Goal: Task Accomplishment & Management: Use online tool/utility

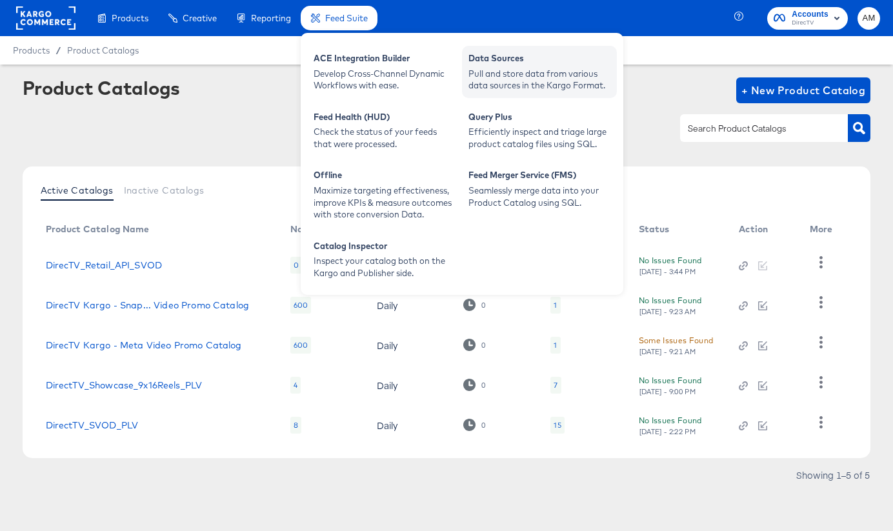
click at [502, 74] on div "Pull and store data from various data sources in the Kargo Format." at bounding box center [540, 80] width 142 height 24
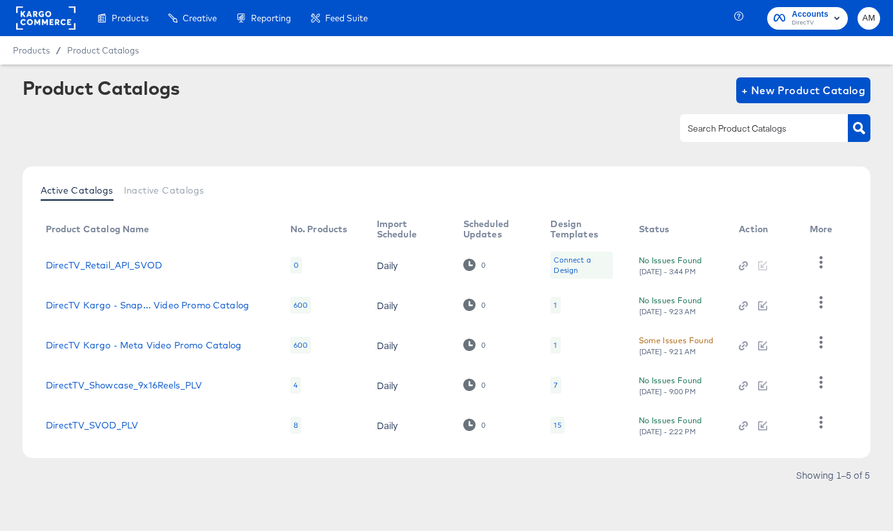
click at [43, 14] on rect at bounding box center [45, 17] width 59 height 23
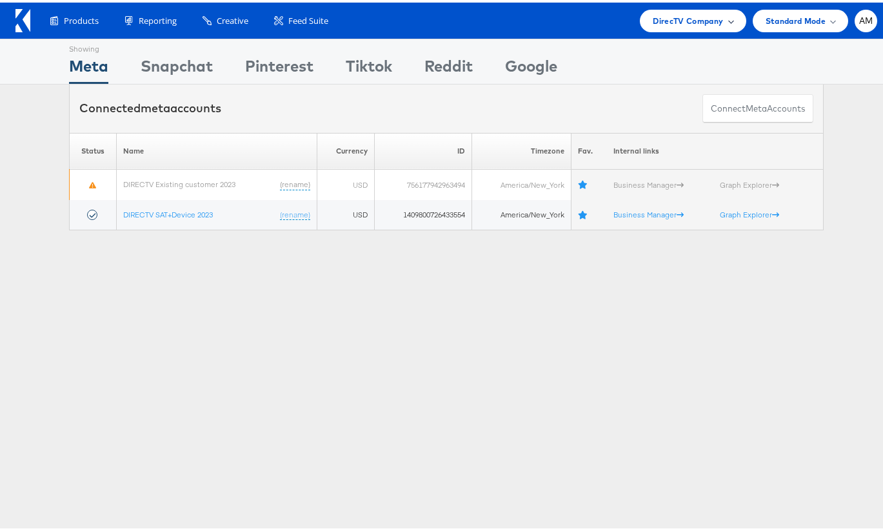
click at [653, 23] on span "DirecTV Company" at bounding box center [688, 19] width 70 height 14
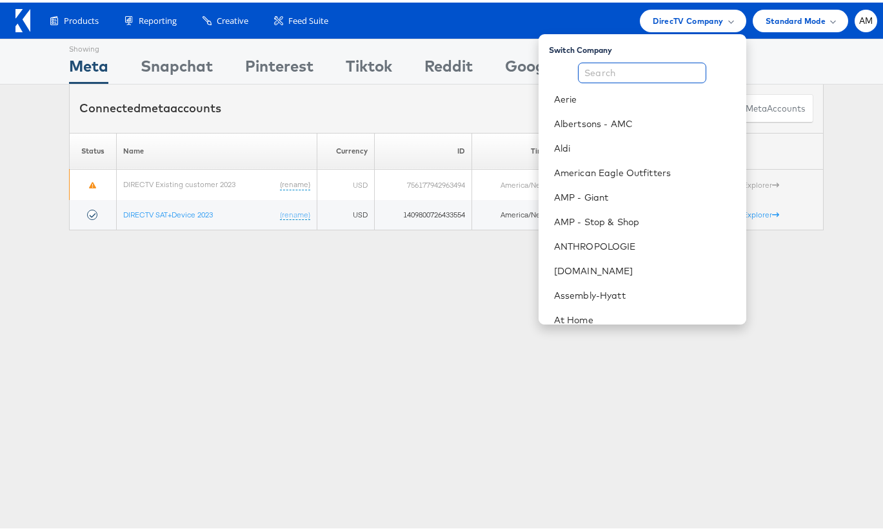
click at [637, 77] on input "text" at bounding box center [642, 70] width 128 height 21
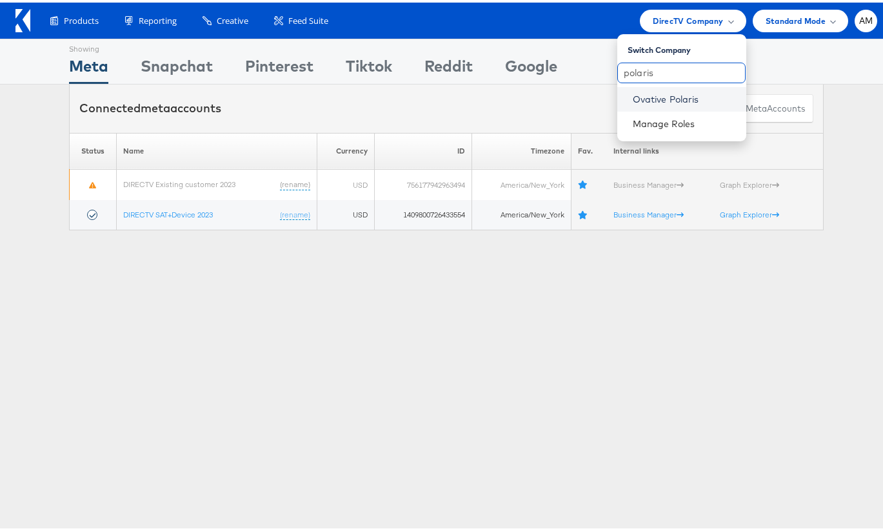
type input "polaris"
click at [648, 101] on link "Ovative Polaris" at bounding box center [684, 96] width 103 height 13
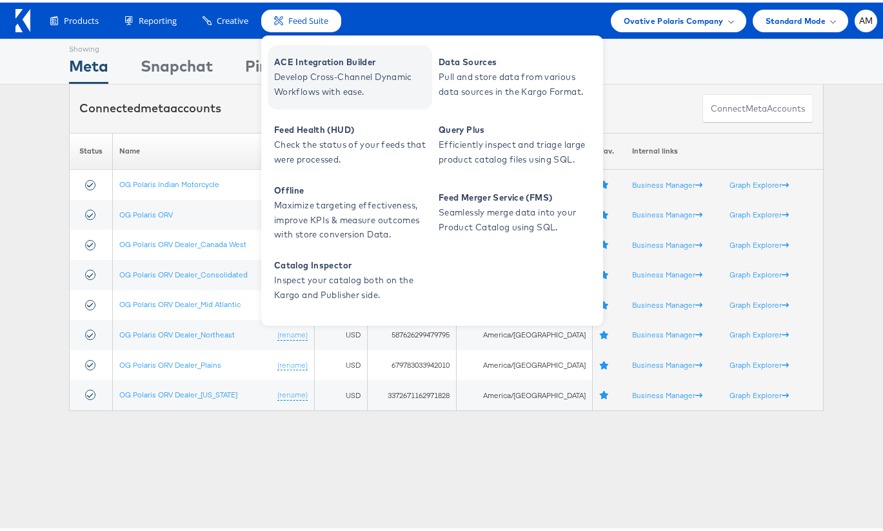
click at [311, 80] on span "Develop Cross-Channel Dynamic Workflows with ease." at bounding box center [351, 82] width 155 height 30
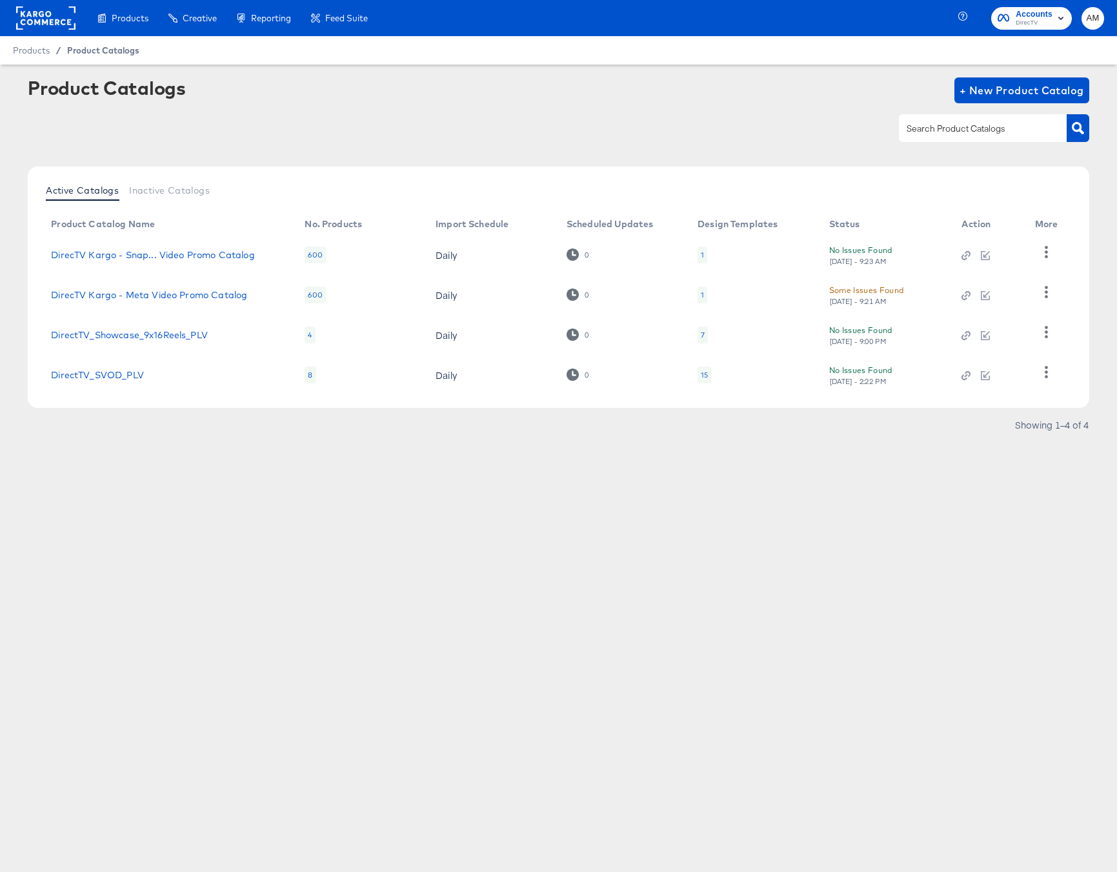
click at [97, 50] on span "Product Catalogs" at bounding box center [103, 50] width 72 height 10
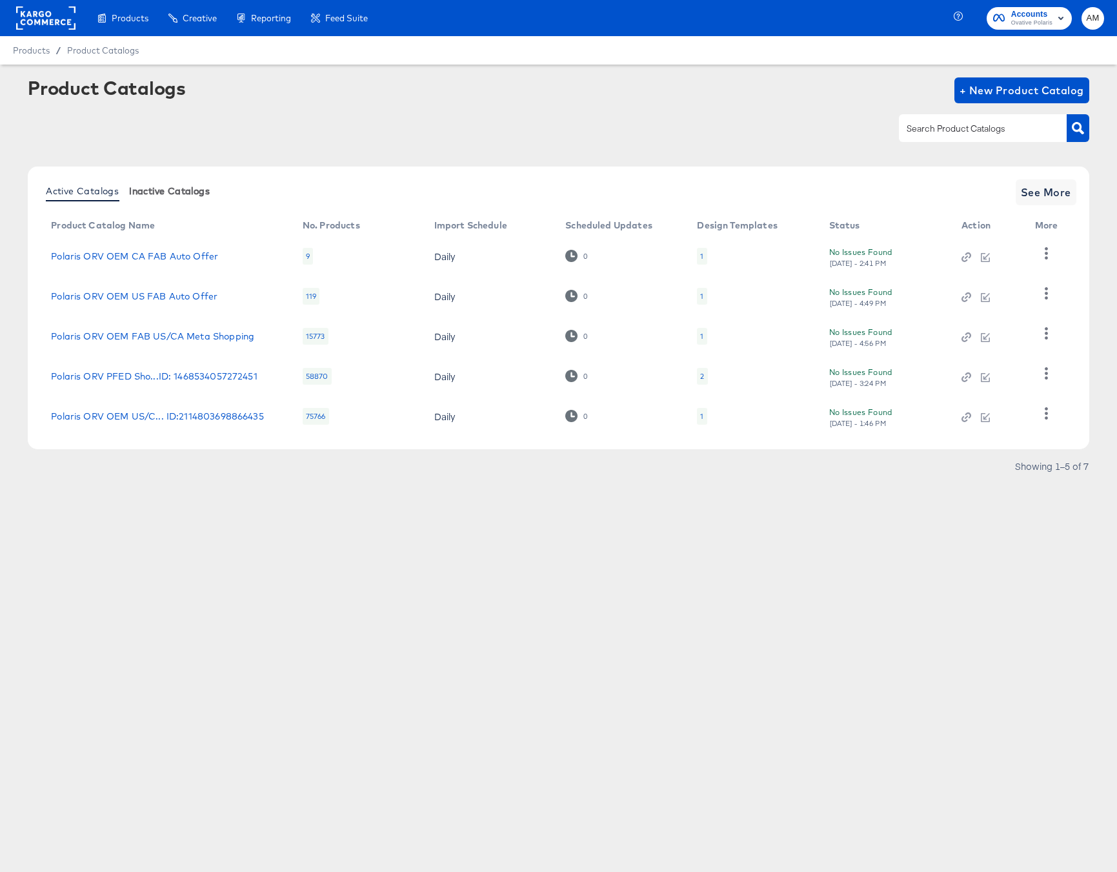
click at [162, 192] on span "Inactive Catalogs" at bounding box center [169, 191] width 81 height 10
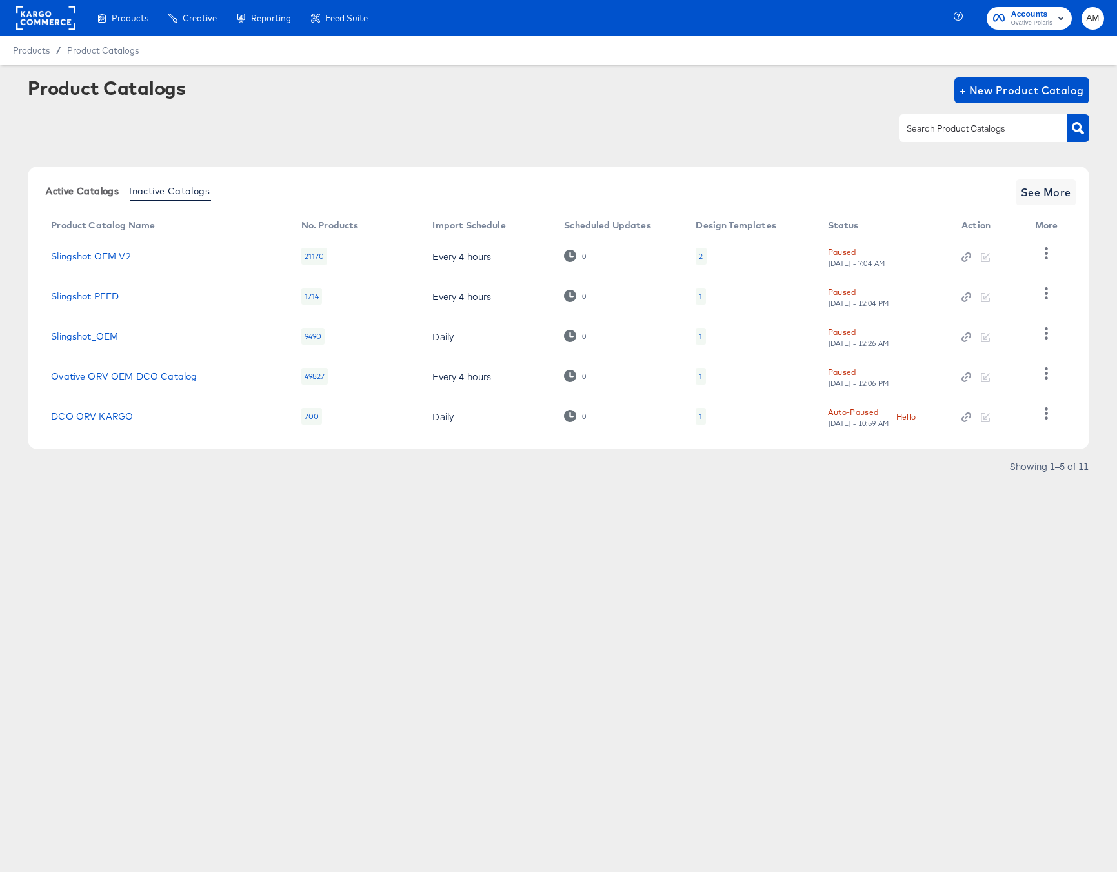
click at [79, 188] on span "Active Catalogs" at bounding box center [82, 191] width 73 height 10
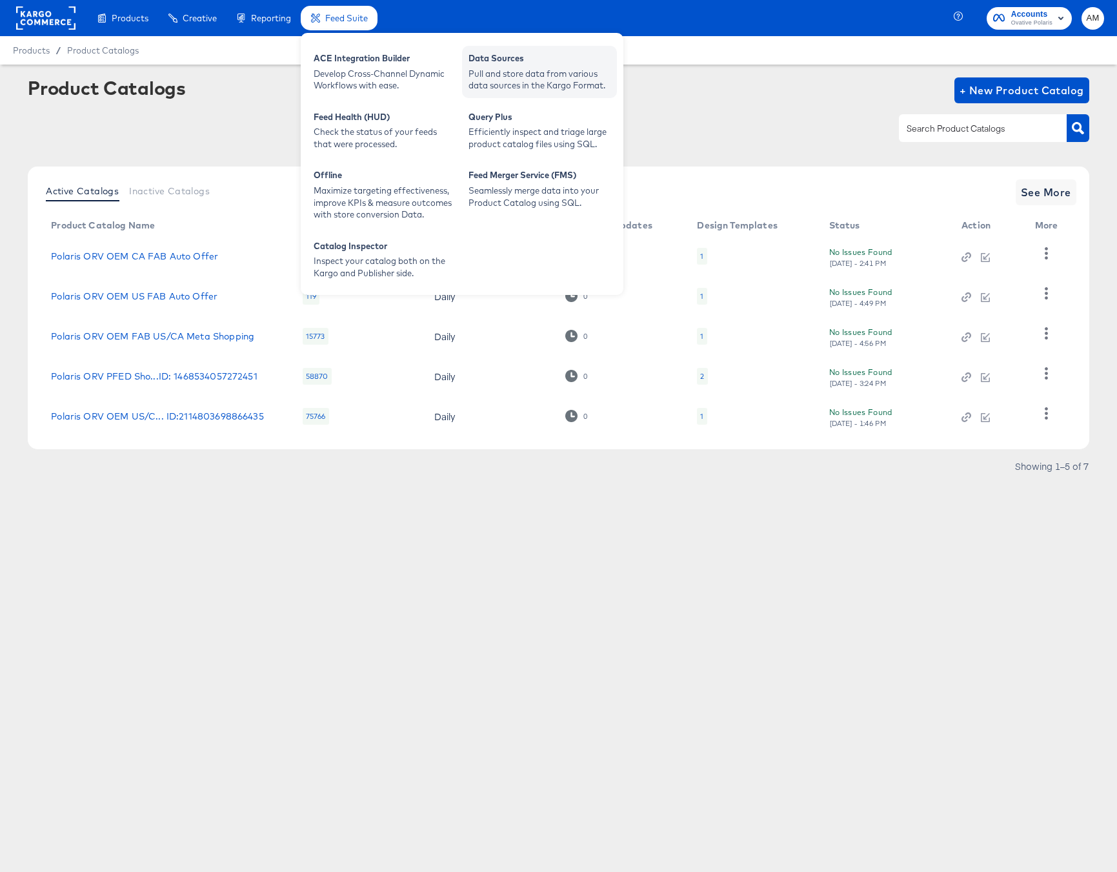
click at [498, 85] on div "Pull and store data from various data sources in the Kargo Format." at bounding box center [540, 80] width 142 height 24
